Goal: Find specific fact: Find specific fact

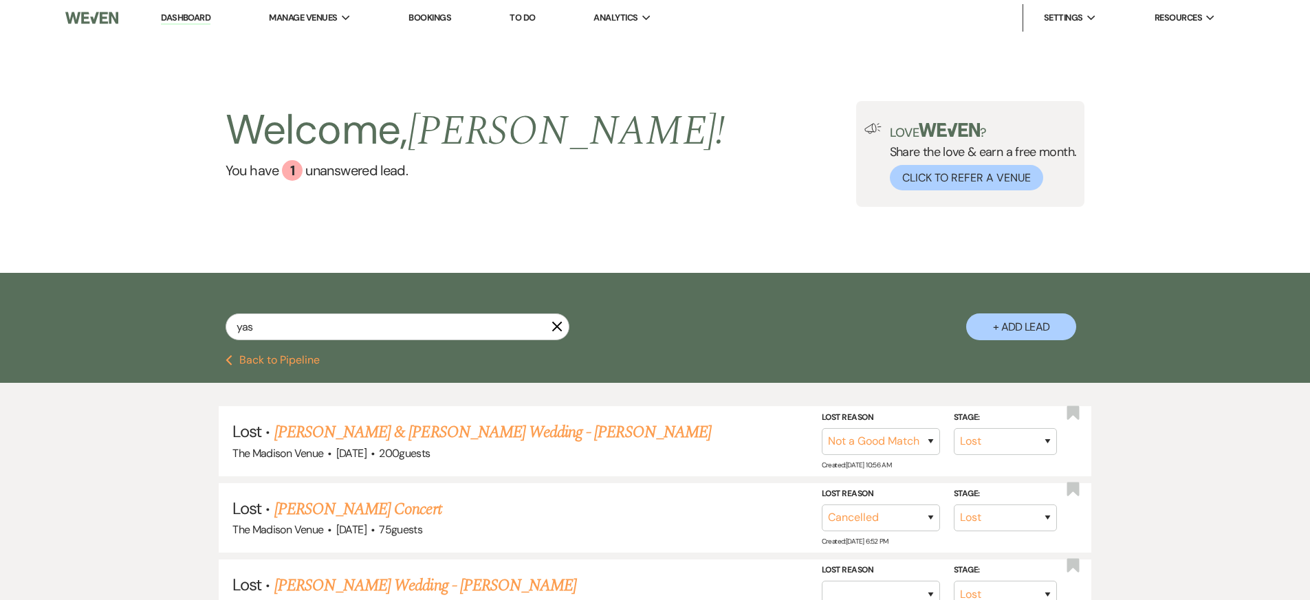
select select "8"
select select "10"
select select "8"
select select "11"
select select "8"
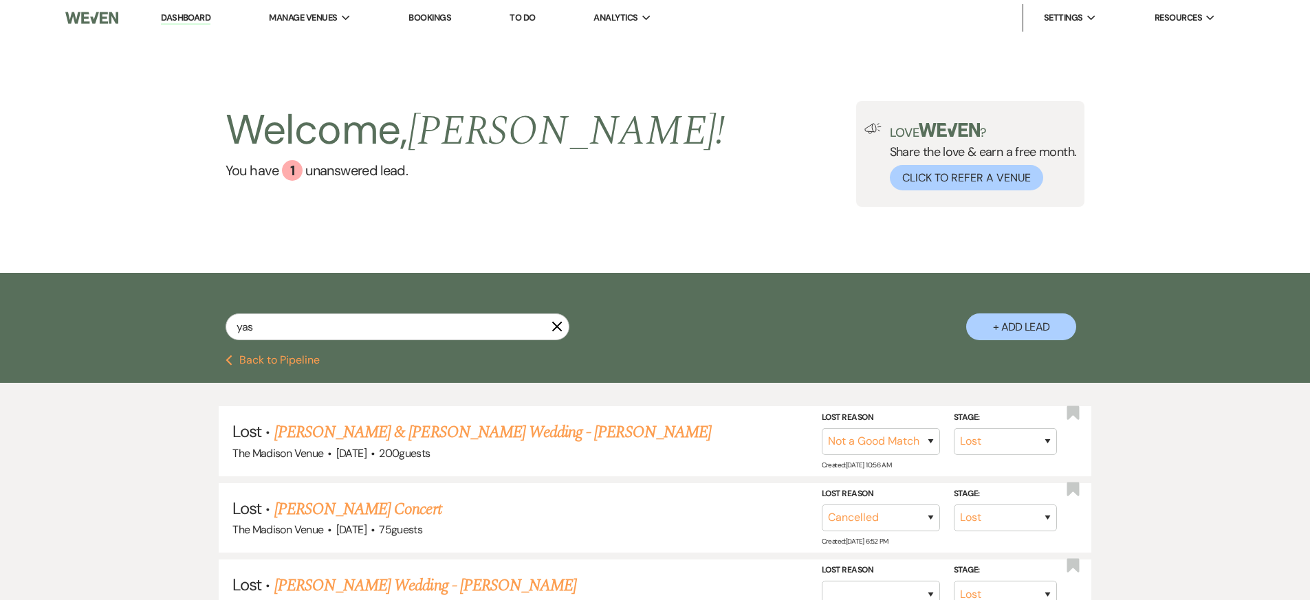
select select "8"
select select "5"
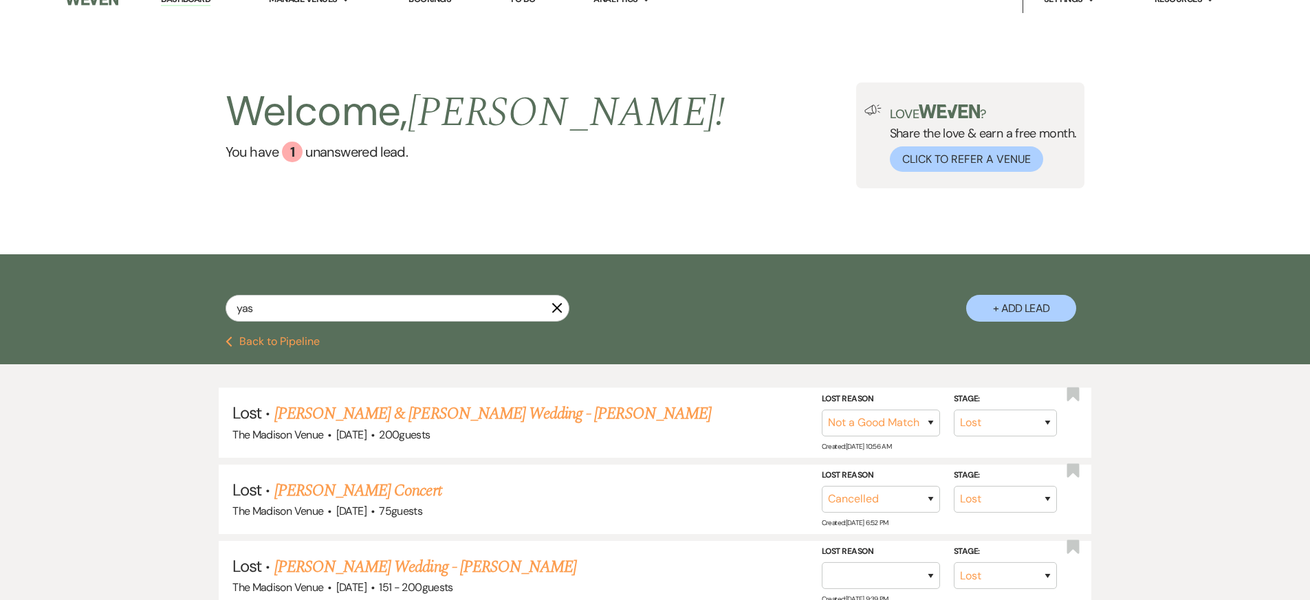
scroll to position [38, 0]
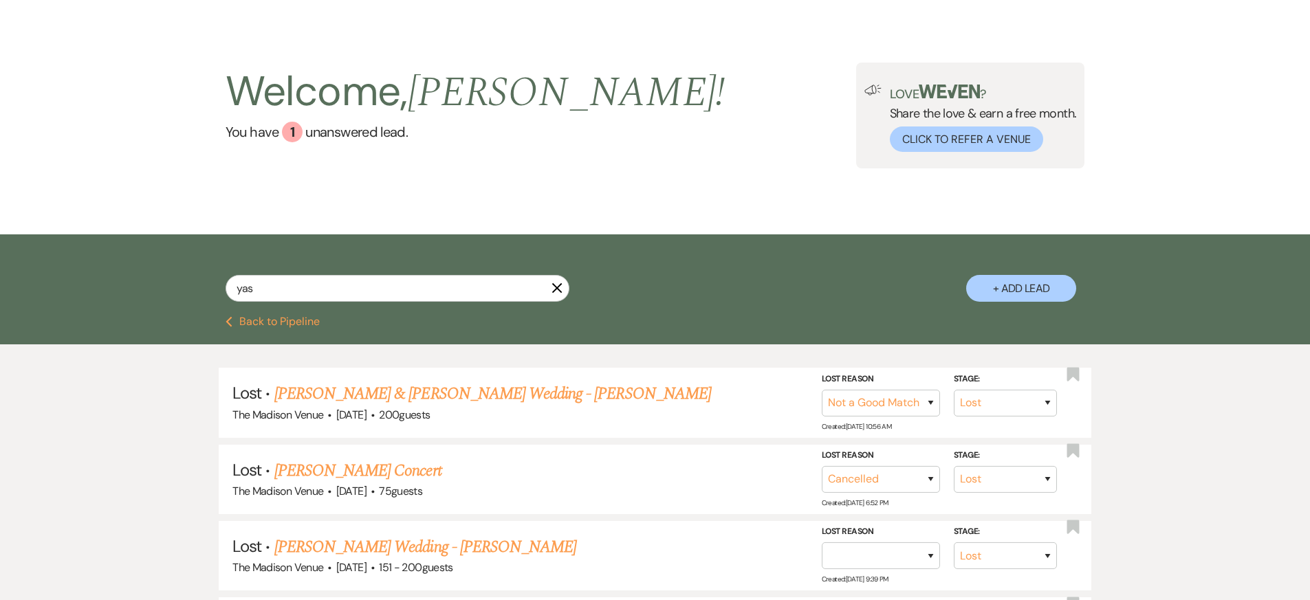
click at [379, 290] on input "yas" at bounding box center [397, 288] width 344 height 27
click at [379, 289] on input "yas" at bounding box center [397, 288] width 344 height 27
type input "[PERSON_NAME]"
select select "8"
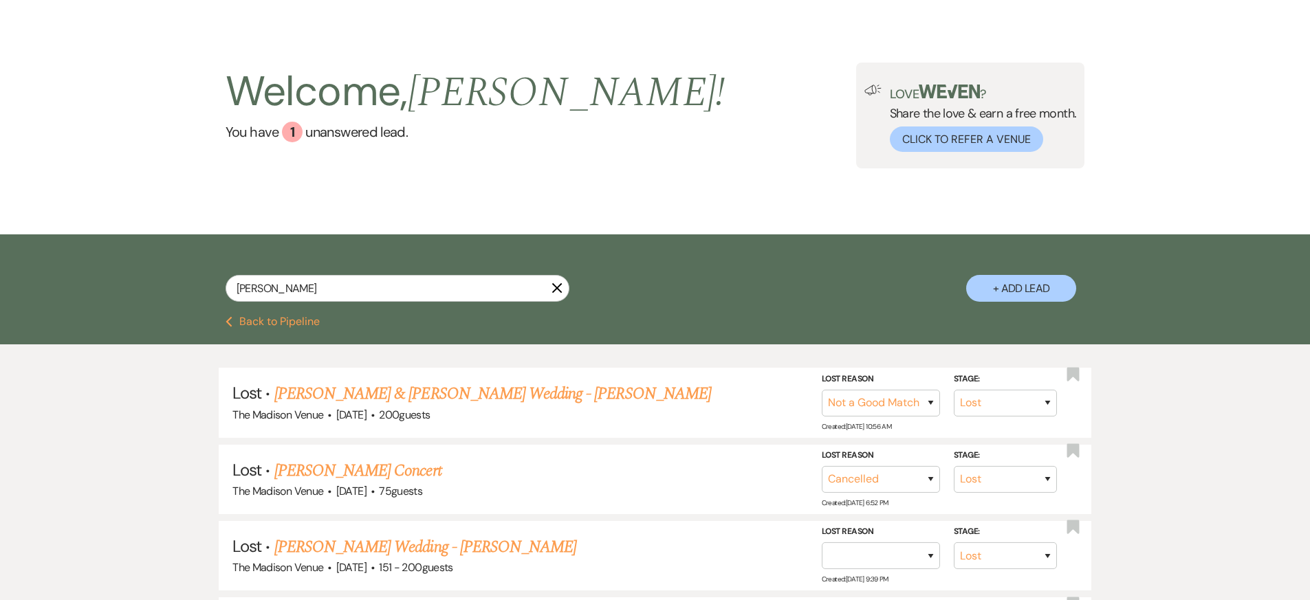
select select "5"
select select "8"
select select "6"
select select "8"
select select "5"
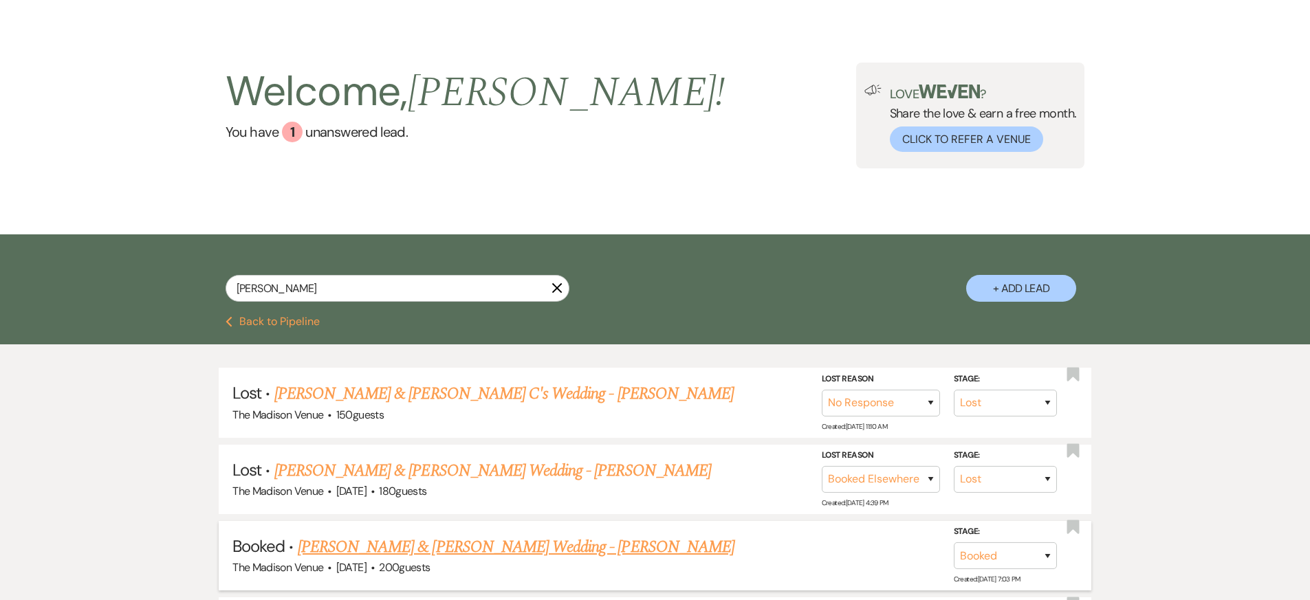
type input "[PERSON_NAME]"
click at [398, 538] on link "[PERSON_NAME] & [PERSON_NAME] Wedding - [PERSON_NAME]" at bounding box center [516, 547] width 437 height 25
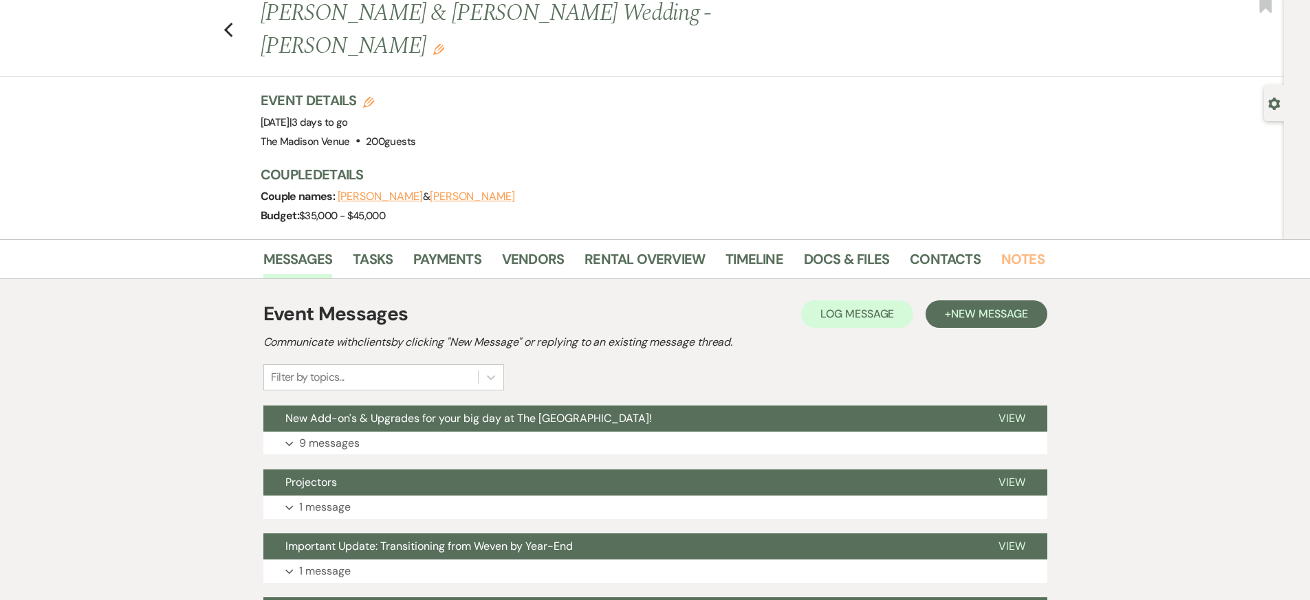
drag, startPoint x: 1011, startPoint y: 228, endPoint x: 984, endPoint y: 240, distance: 29.5
click at [1011, 248] on link "Notes" at bounding box center [1022, 263] width 43 height 30
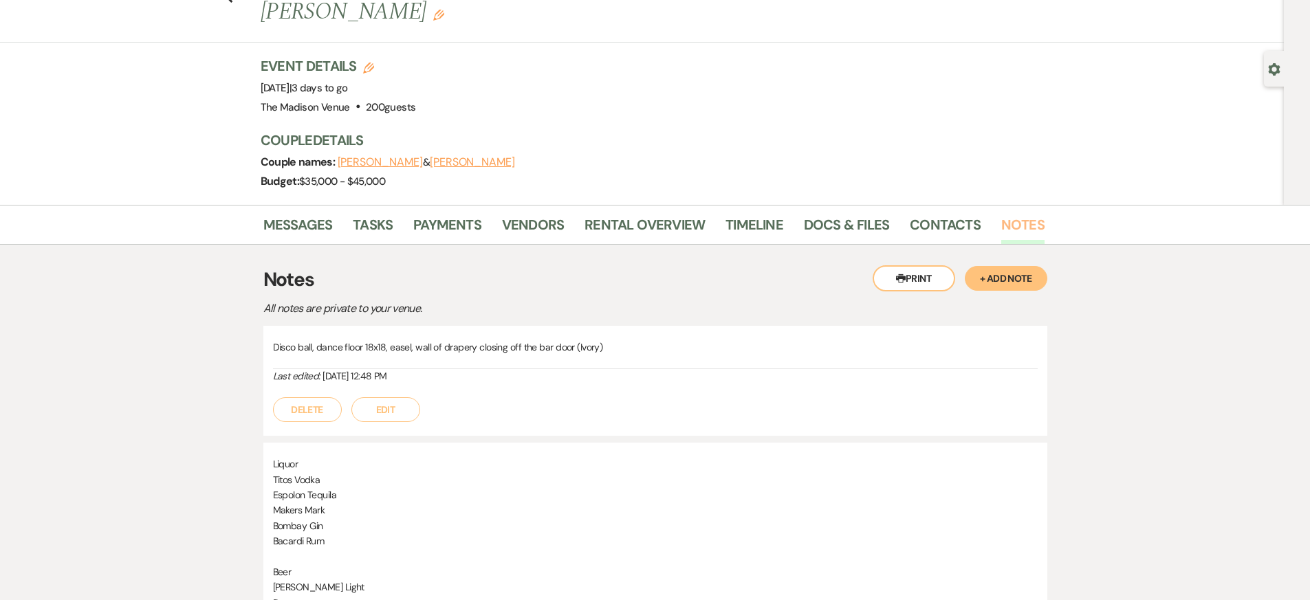
scroll to position [364, 0]
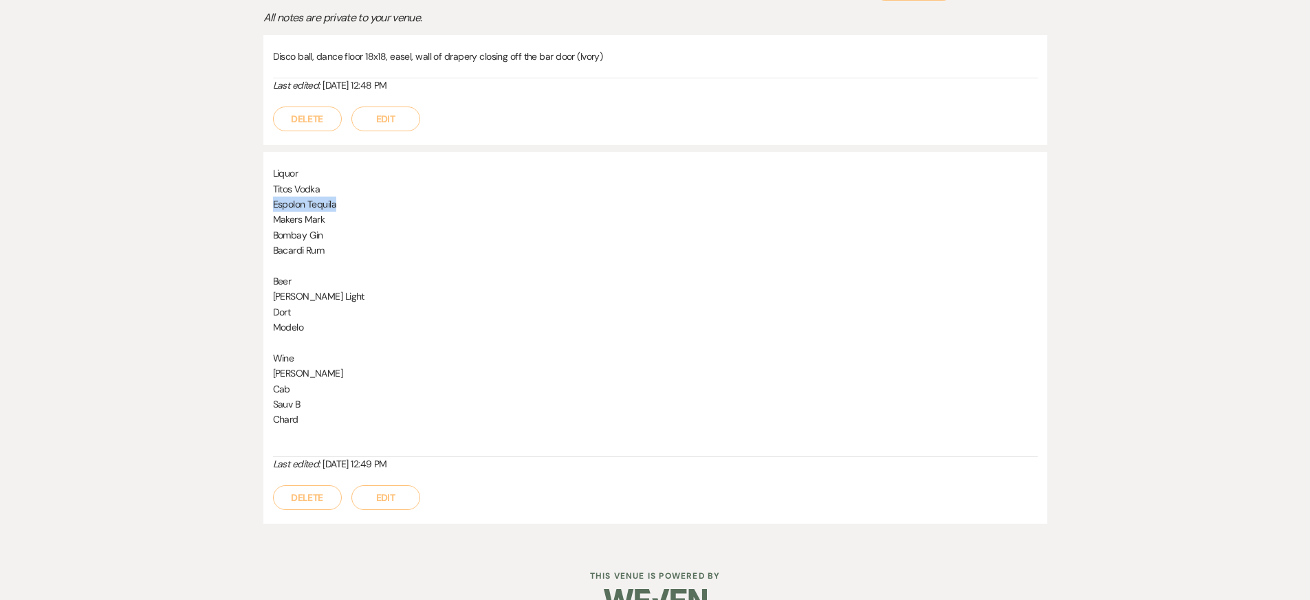
drag, startPoint x: 272, startPoint y: 168, endPoint x: 341, endPoint y: 172, distance: 68.8
click at [341, 197] on p "Espolon Tequila" at bounding box center [655, 204] width 764 height 15
copy p "Espolon Tequila"
drag, startPoint x: 303, startPoint y: 217, endPoint x: 270, endPoint y: 221, distance: 33.3
click at [270, 221] on div "Liquor [PERSON_NAME] Vodka Espolon Tequila Makers Mark Bombay Gin Bacardi Rum B…" at bounding box center [655, 338] width 784 height 372
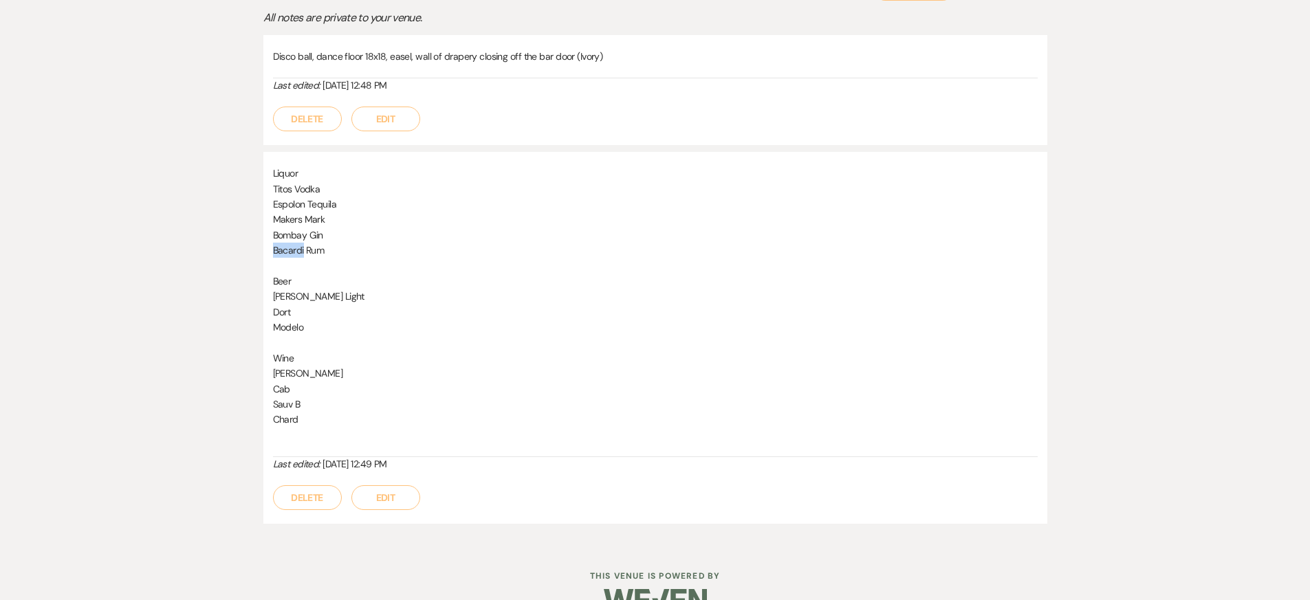
copy p "Bacardi"
click at [320, 320] on p "Modelo" at bounding box center [655, 327] width 764 height 15
drag, startPoint x: 301, startPoint y: 384, endPoint x: 275, endPoint y: 388, distance: 26.3
click at [275, 412] on p "Chard" at bounding box center [655, 419] width 764 height 15
copy p "Chard"
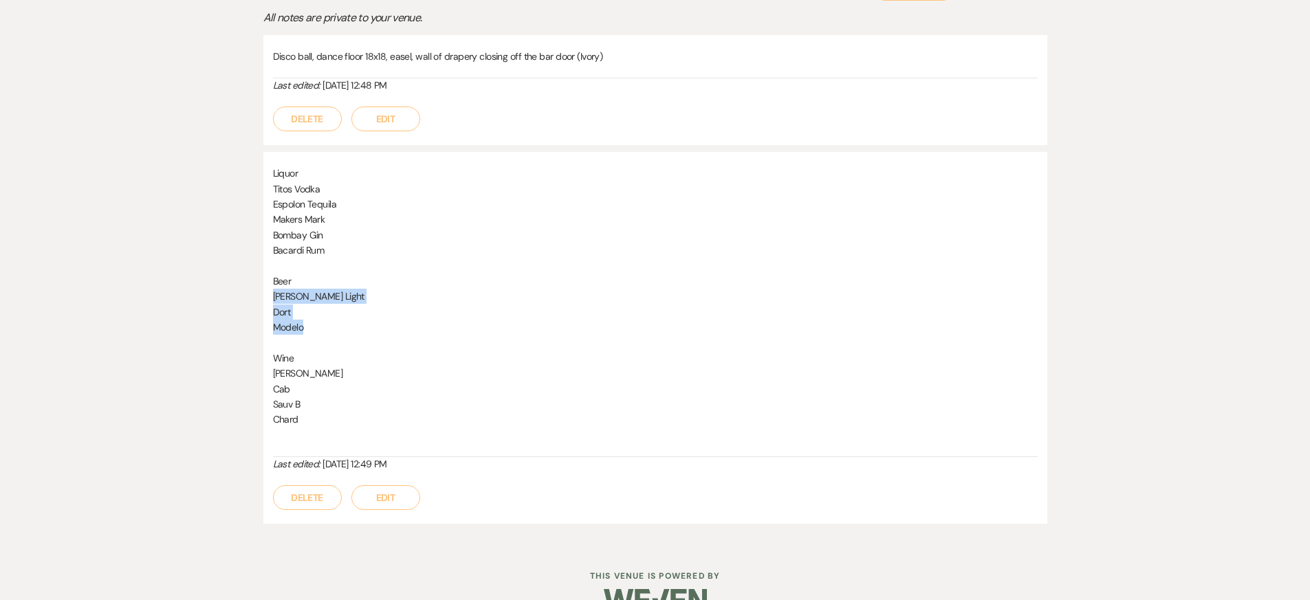
drag, startPoint x: 274, startPoint y: 263, endPoint x: 320, endPoint y: 291, distance: 54.0
click at [320, 291] on div "Liquor [PERSON_NAME] Vodka Espolon Tequila Makers Mark Bombay Gin Bacardi Rum B…" at bounding box center [655, 311] width 764 height 291
copy div "[PERSON_NAME] Light Dort Modelo"
